Goal: Navigation & Orientation: Find specific page/section

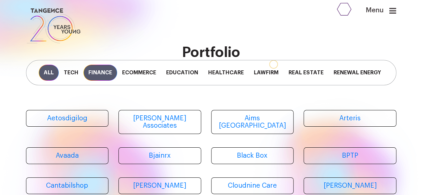
drag, startPoint x: 0, startPoint y: 0, endPoint x: 100, endPoint y: 78, distance: 127.3
click at [100, 78] on span "Finance" at bounding box center [100, 73] width 34 height 16
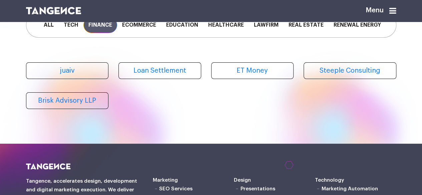
scroll to position [48, 0]
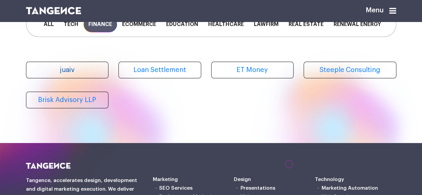
click at [75, 78] on link "juaiv" at bounding box center [67, 70] width 83 height 17
click at [163, 78] on link "Loan Settlement" at bounding box center [160, 70] width 83 height 17
click at [254, 78] on link "ET Money" at bounding box center [252, 70] width 83 height 17
click at [315, 75] on link "Steeple Consulting" at bounding box center [350, 70] width 93 height 17
click at [81, 108] on link "Brisk Advisory LLP" at bounding box center [67, 100] width 83 height 17
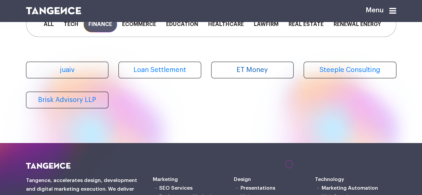
click at [256, 78] on link "ET Money" at bounding box center [252, 70] width 83 height 17
